Goal: Information Seeking & Learning: Learn about a topic

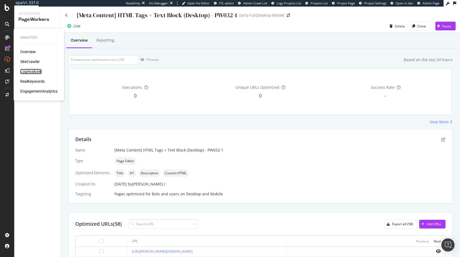
click at [37, 71] on div "LogAnalyzer" at bounding box center [30, 71] width 21 height 5
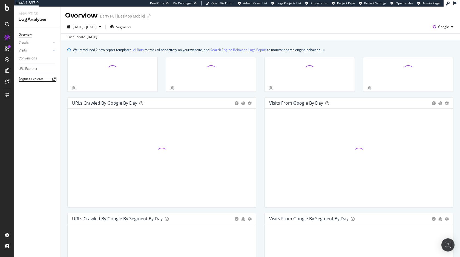
click at [28, 78] on div "Logfiles Explorer" at bounding box center [31, 79] width 24 height 6
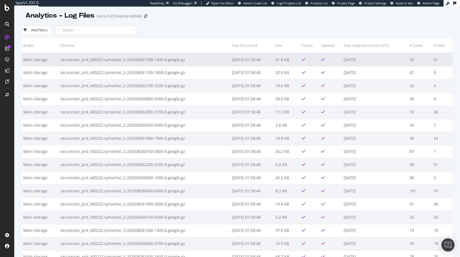
drag, startPoint x: 225, startPoint y: 61, endPoint x: 268, endPoint y: 61, distance: 42.4
click at [268, 61] on td "[DATE] 01:58:48" at bounding box center [252, 59] width 44 height 13
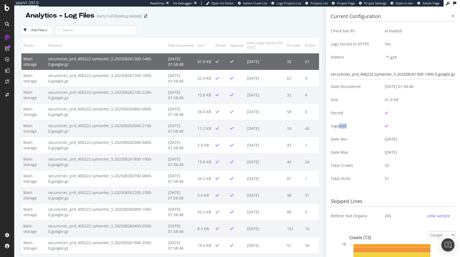
drag, startPoint x: 340, startPoint y: 127, endPoint x: 401, endPoint y: 127, distance: 61.0
click at [401, 127] on tr "Ingested" at bounding box center [393, 125] width 125 height 13
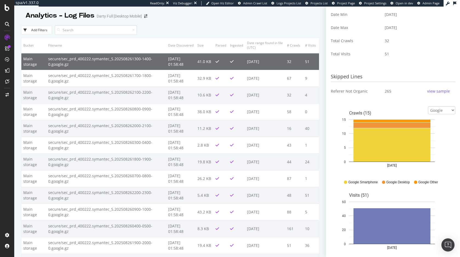
scroll to position [177, 0]
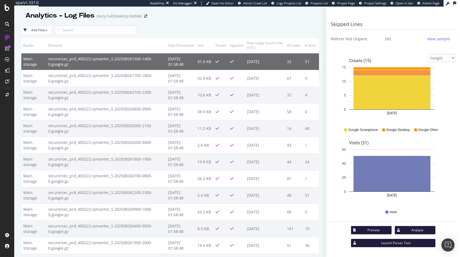
click at [384, 230] on div "Preview" at bounding box center [373, 229] width 27 height 5
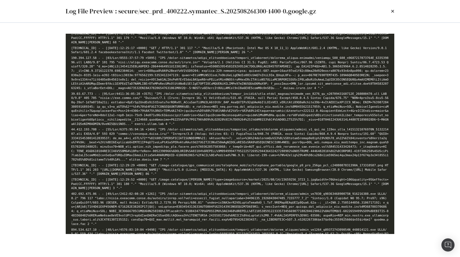
scroll to position [0, 0]
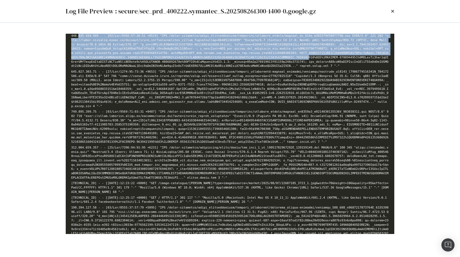
drag, startPoint x: 81, startPoint y: 37, endPoint x: 313, endPoint y: 57, distance: 232.2
click at [313, 57] on li "modal" at bounding box center [230, 51] width 318 height 34
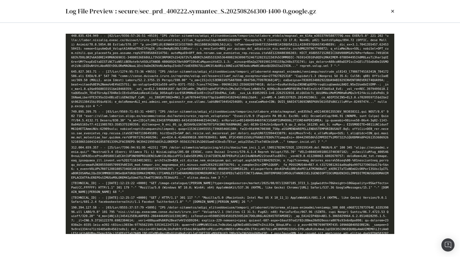
click at [350, 65] on li "modal" at bounding box center [230, 51] width 318 height 34
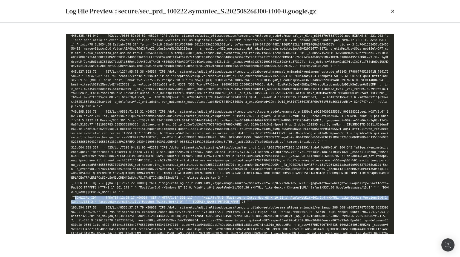
drag, startPoint x: 74, startPoint y: 198, endPoint x: 243, endPoint y: 202, distance: 169.0
click at [243, 202] on li "[TECHNICAL_ID] - - [[DATE]:12:25:17 +0000] "GET / HTTP/1.1" 301 117 "-" "Mozill…" at bounding box center [230, 199] width 318 height 8
drag, startPoint x: 392, startPoint y: 10, endPoint x: 351, endPoint y: 103, distance: 101.7
click at [351, 103] on div "Log File Preview : secure/sec_prd_400222.symantec_S.202508261300-1400-0.google.…" at bounding box center [230, 128] width 460 height 257
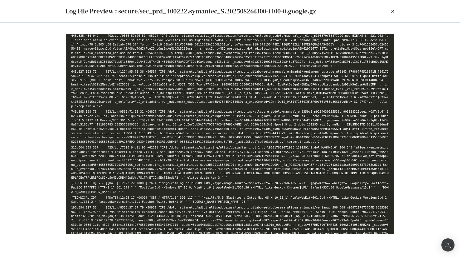
click at [178, 203] on li "[TECHNICAL_ID] - - [[DATE]:12:25:17 +0000] "GET / HTTP/1.1" 301 117 "-" "Mozill…" at bounding box center [230, 199] width 318 height 8
click at [178, 201] on li "[TECHNICAL_ID] - - [[DATE]:12:25:17 +0000] "GET / HTTP/1.1" 301 117 "-" "Mozill…" at bounding box center [230, 199] width 318 height 8
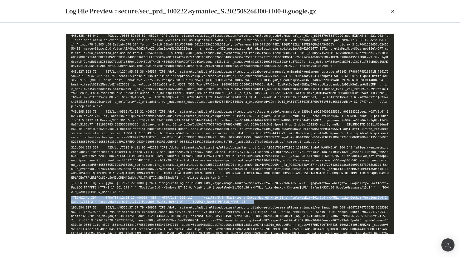
click at [178, 201] on li "[TECHNICAL_ID] - - [[DATE]:12:25:17 +0000] "GET / HTTP/1.1" 301 117 "-" "Mozill…" at bounding box center [230, 199] width 318 height 8
click at [393, 11] on icon "times" at bounding box center [392, 11] width 3 height 4
